Goal: Task Accomplishment & Management: Manage account settings

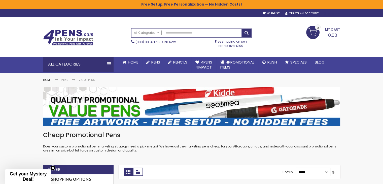
click at [334, 14] on div "Sign In" at bounding box center [331, 14] width 17 height 4
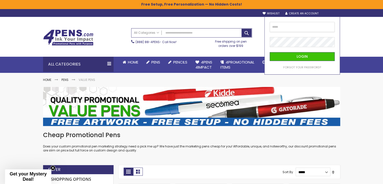
click at [317, 25] on input "email" at bounding box center [301, 27] width 65 height 10
type input "**********"
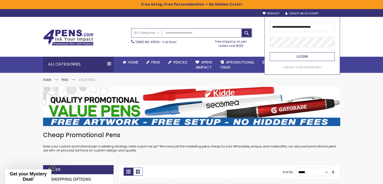
click at [291, 55] on button "Login" at bounding box center [301, 56] width 65 height 9
